Goal: Find specific page/section: Find specific page/section

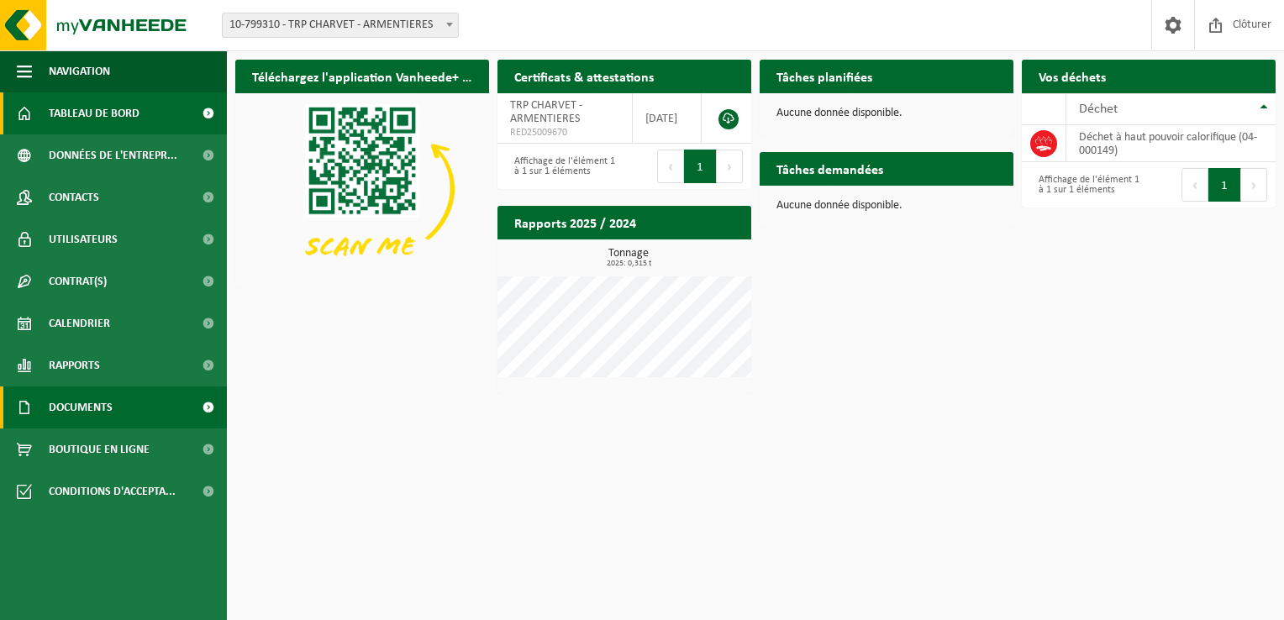
click at [148, 413] on link "Documents" at bounding box center [113, 407] width 227 height 42
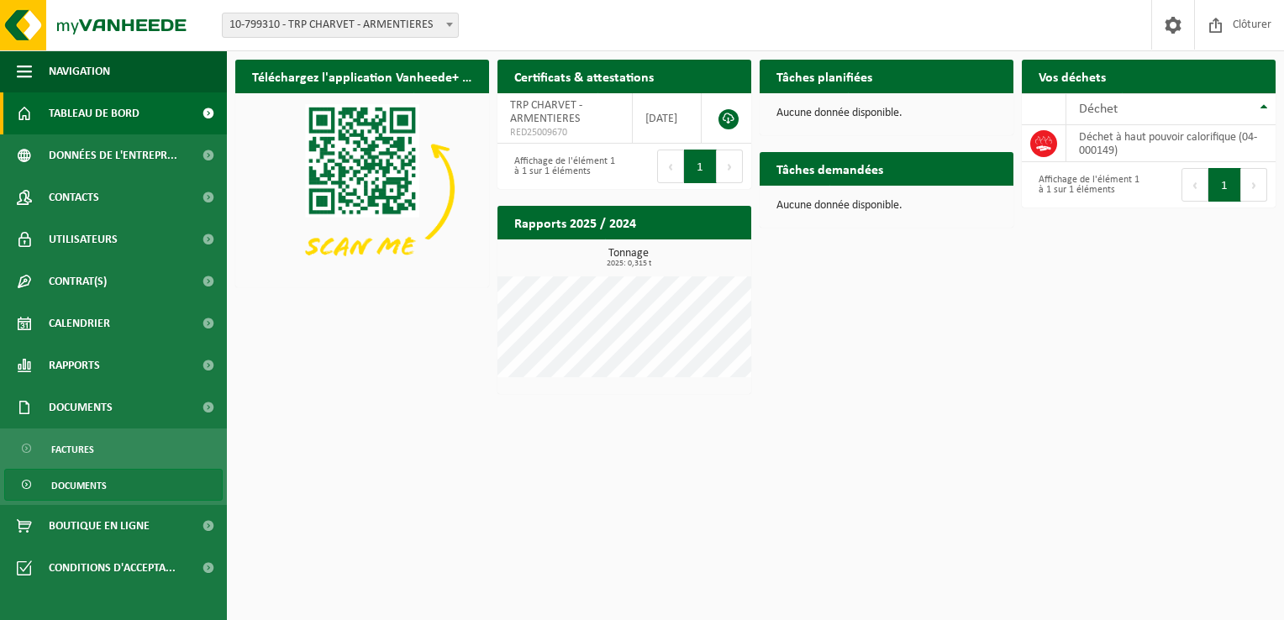
click at [77, 494] on span "Documents" at bounding box center [78, 486] width 55 height 32
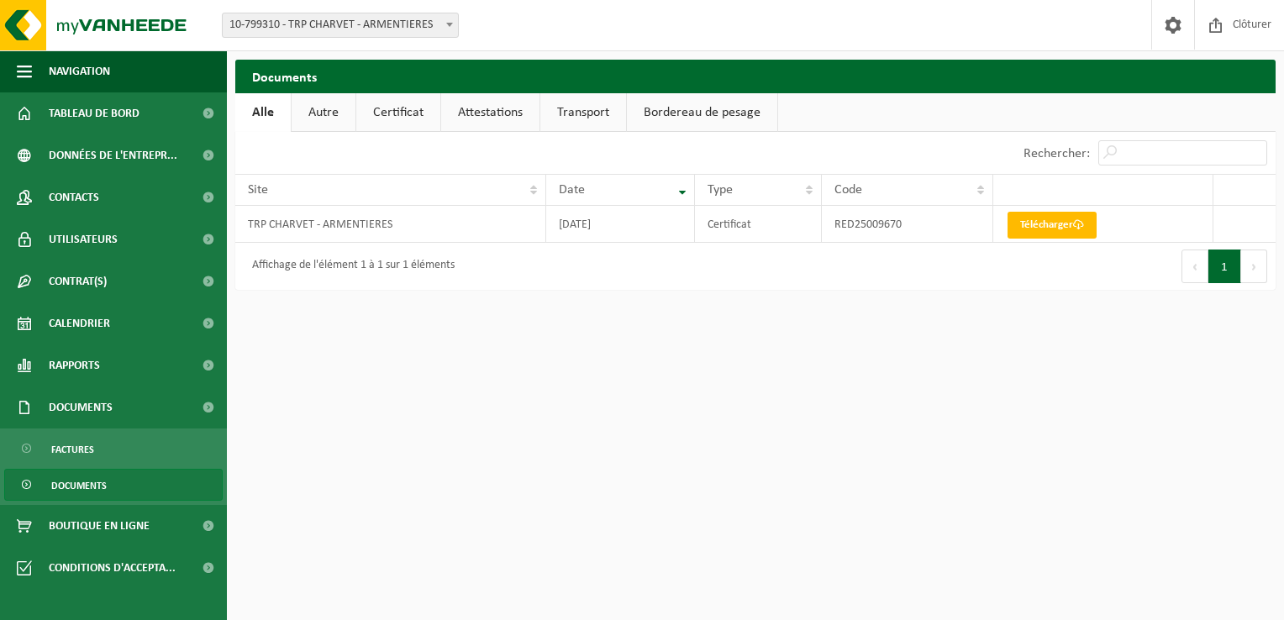
click at [584, 119] on link "Transport" at bounding box center [583, 112] width 86 height 39
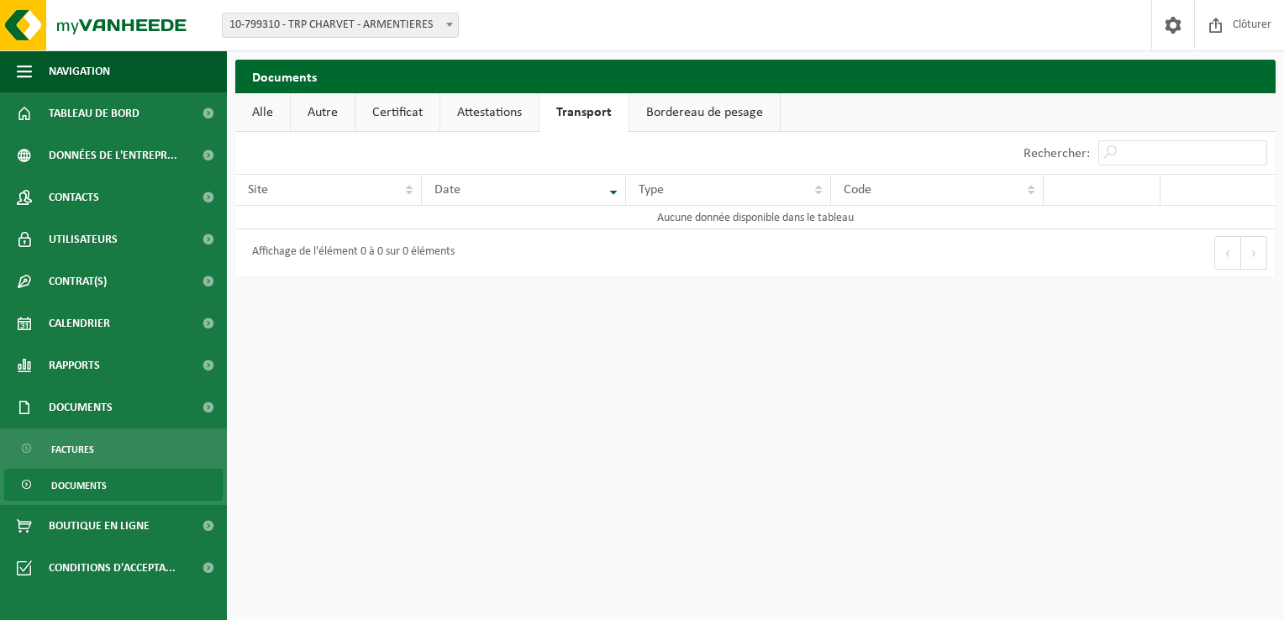
click at [709, 104] on link "Bordereau de pesage" at bounding box center [704, 112] width 150 height 39
